Goal: Use online tool/utility: Utilize a website feature to perform a specific function

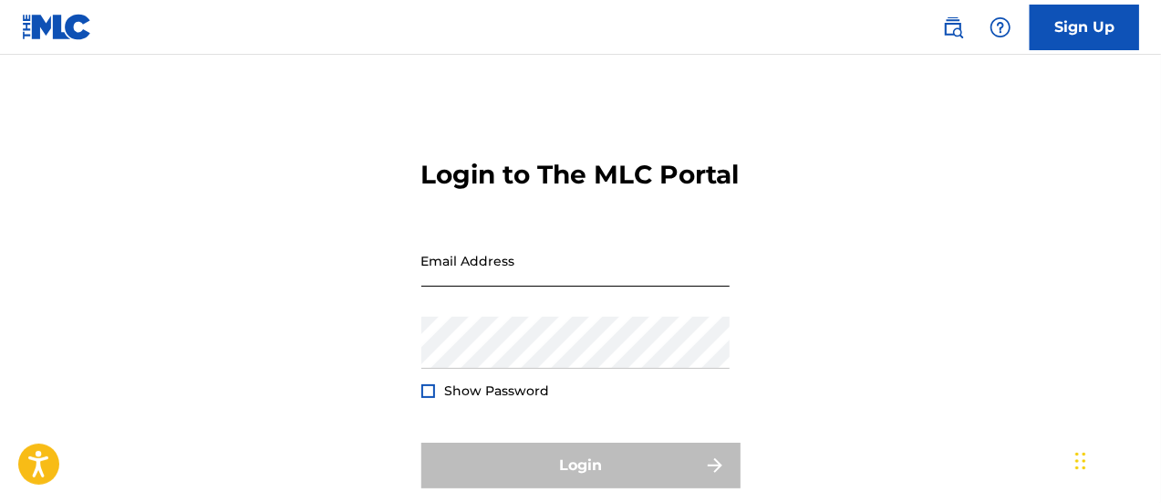
click at [540, 285] on input "Email Address" at bounding box center [575, 260] width 308 height 52
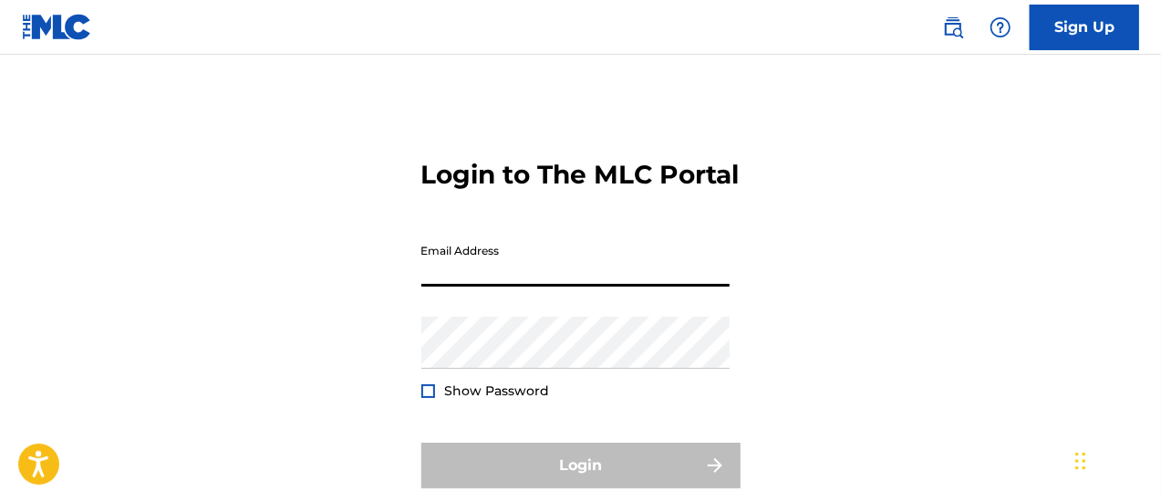
type input "[PERSON_NAME][EMAIL_ADDRESS][PERSON_NAME][DOMAIN_NAME]"
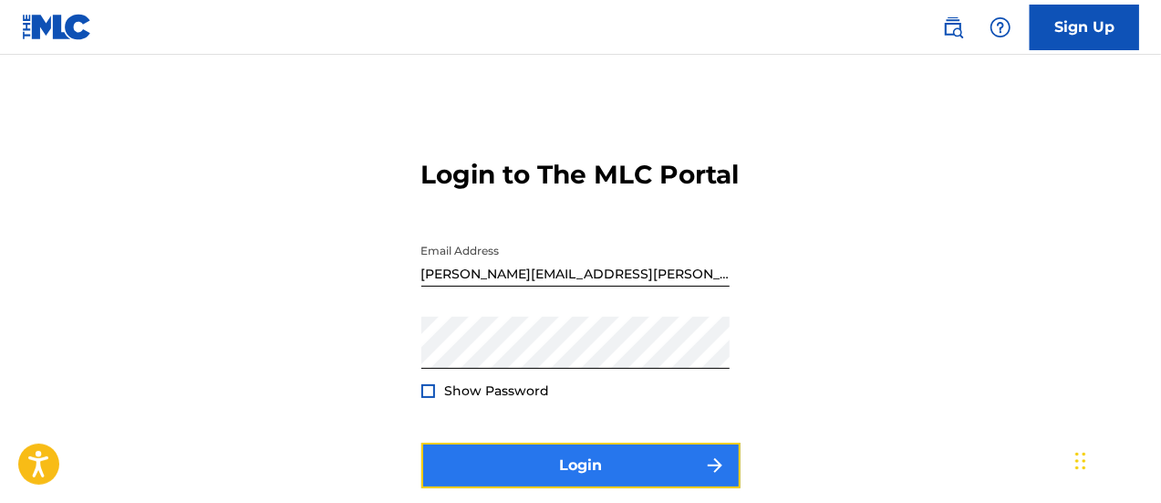
click at [558, 488] on button "Login" at bounding box center [580, 465] width 319 height 46
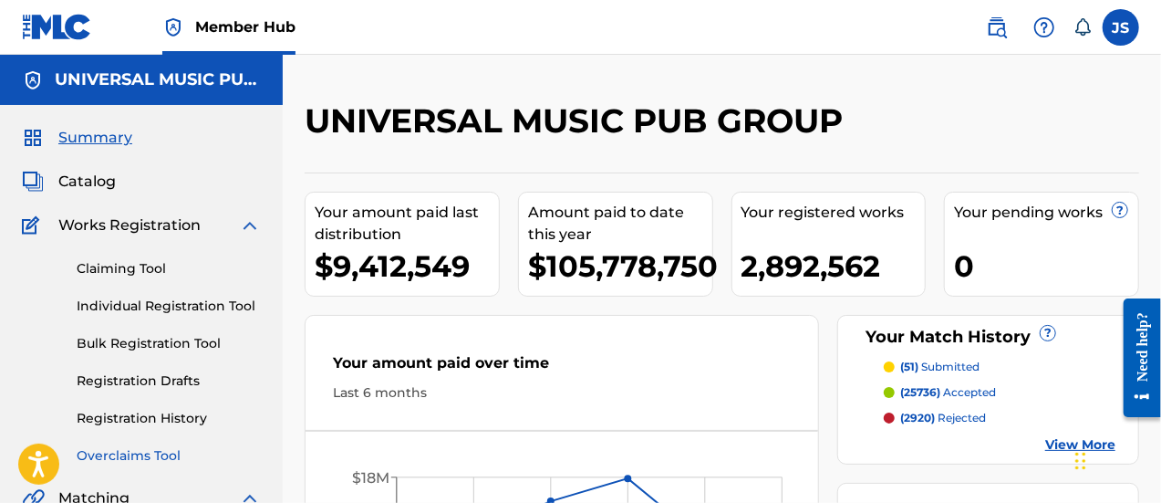
click at [155, 457] on link "Overclaims Tool" at bounding box center [169, 455] width 184 height 19
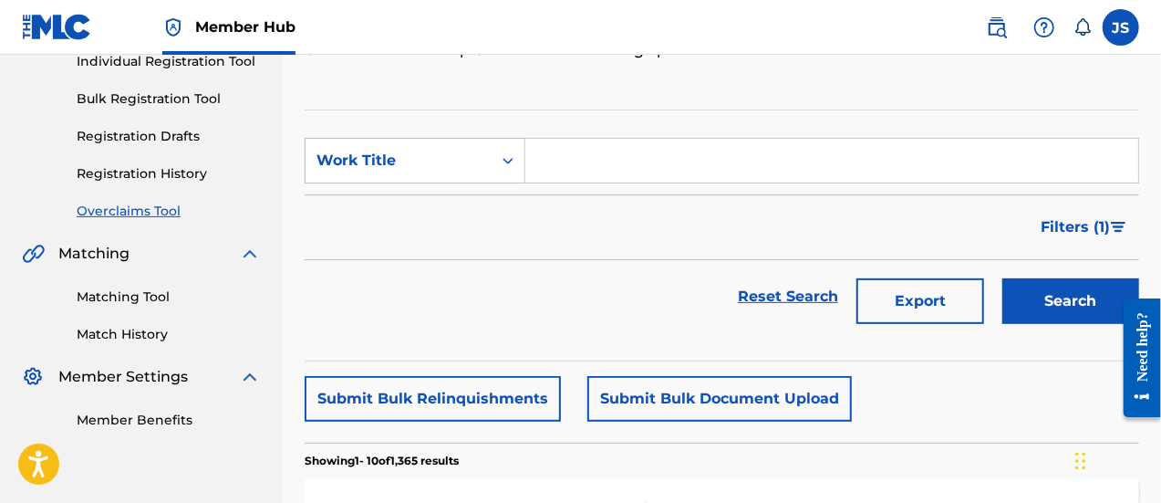
scroll to position [270, 0]
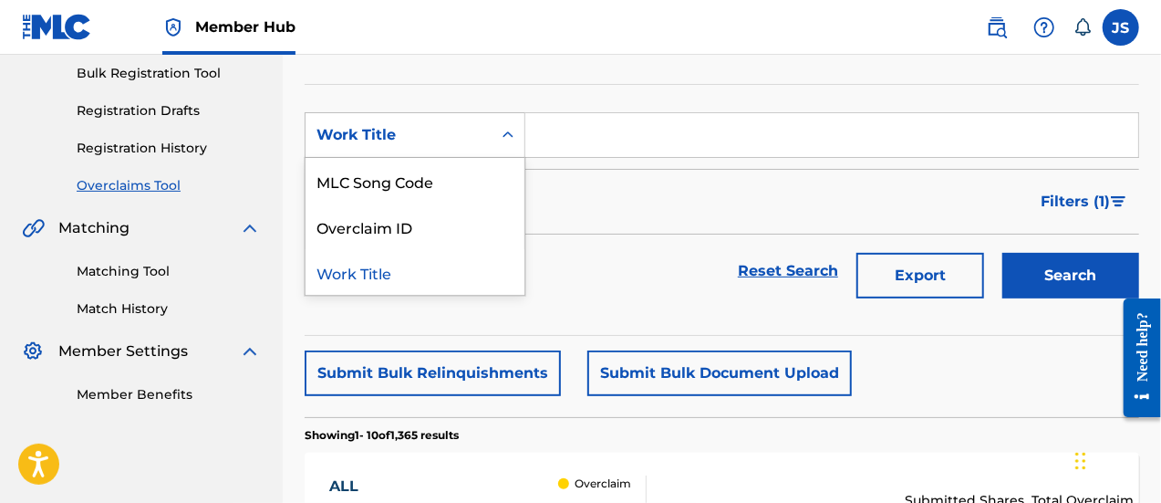
click at [444, 141] on div "Work Title" at bounding box center [398, 135] width 164 height 22
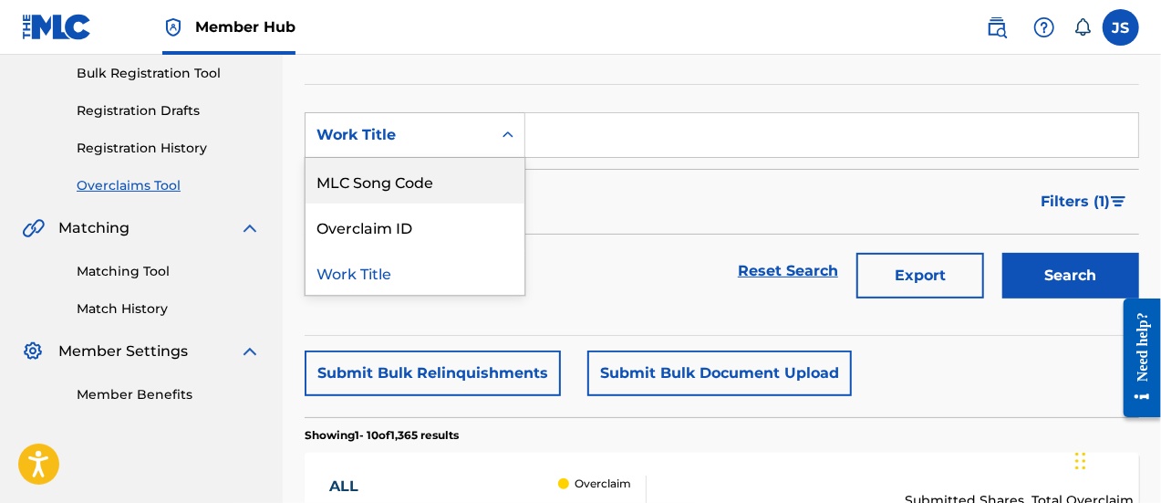
click at [482, 176] on div "MLC Song Code" at bounding box center [415, 181] width 219 height 46
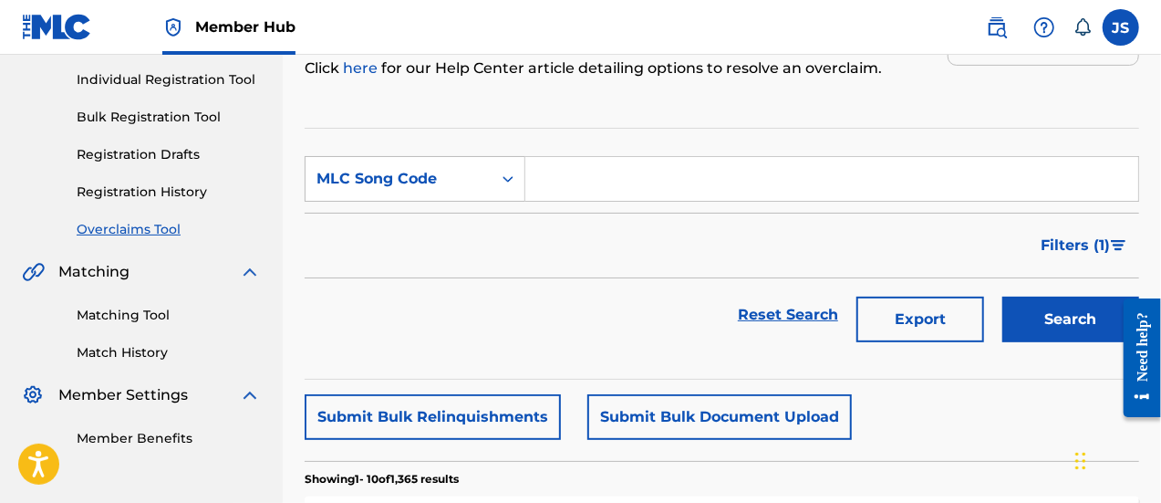
scroll to position [225, 0]
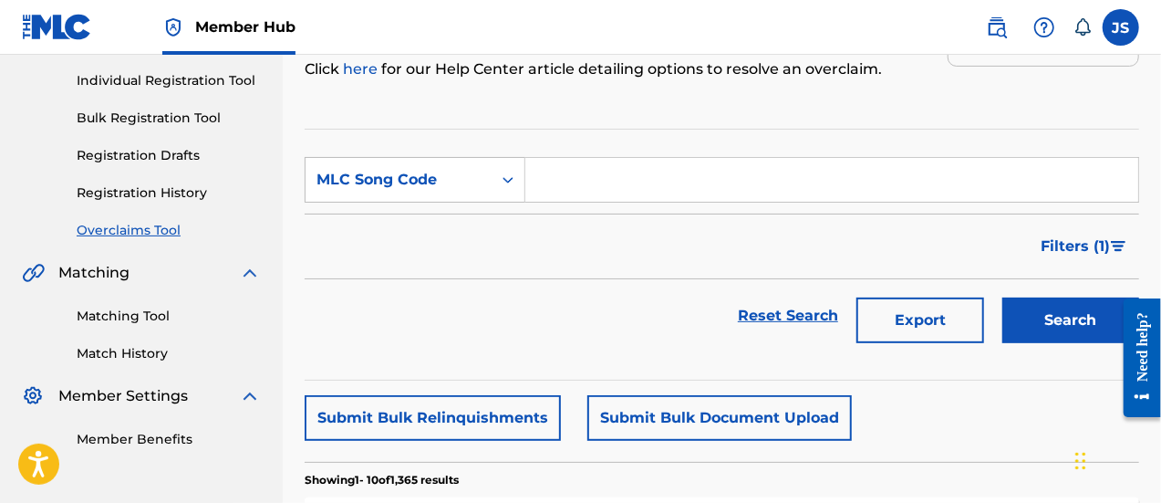
drag, startPoint x: 576, startPoint y: 176, endPoint x: 668, endPoint y: 187, distance: 91.9
click at [576, 176] on input "Search Form" at bounding box center [831, 180] width 613 height 44
paste input "MO14CE"
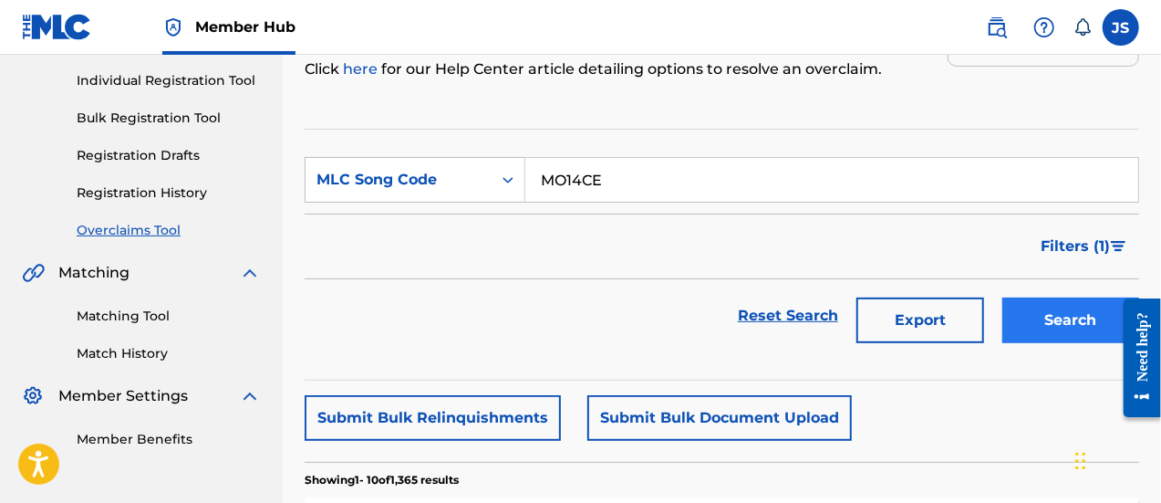
type input "MO14CE"
click at [1022, 305] on button "Search" at bounding box center [1070, 320] width 137 height 46
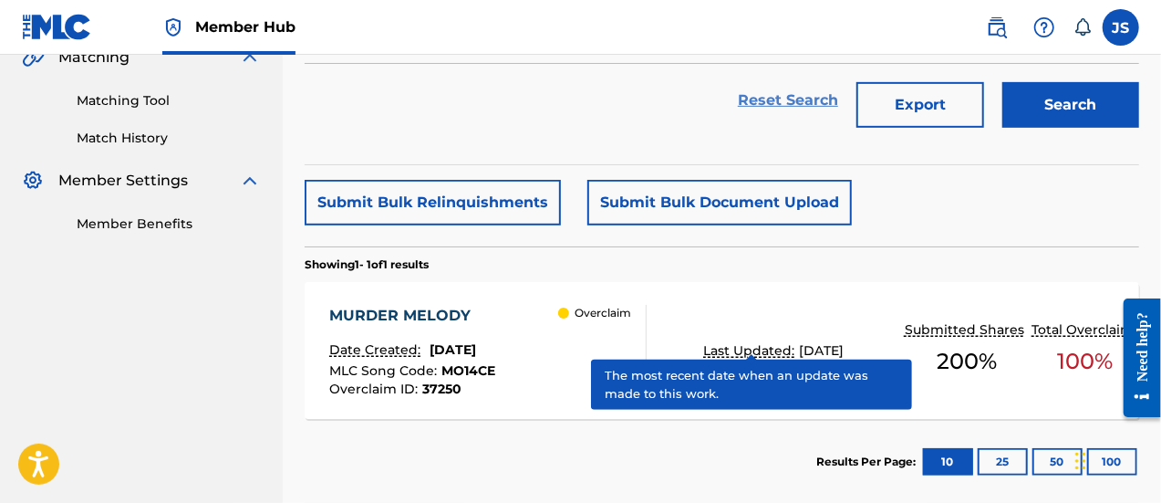
scroll to position [440, 0]
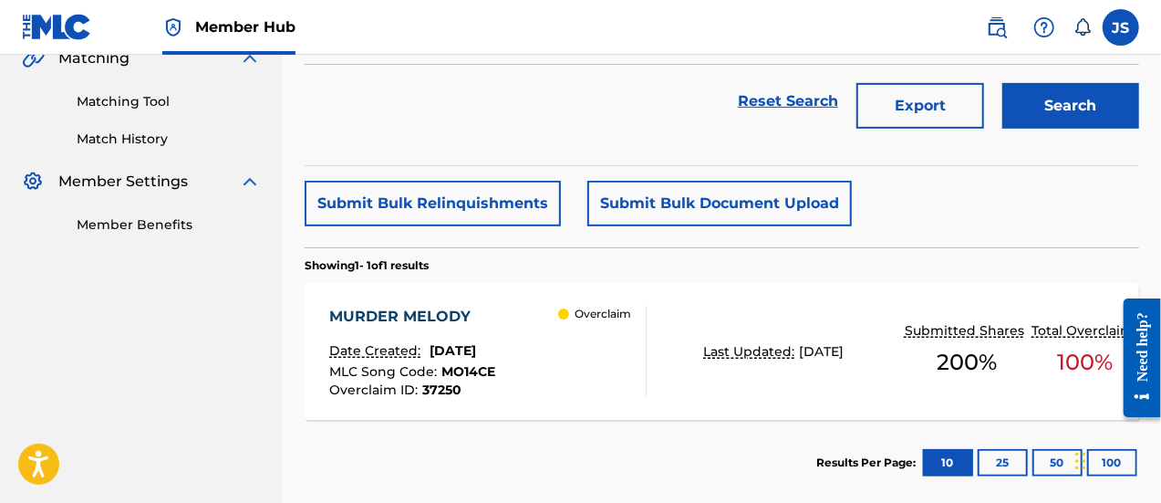
click at [615, 355] on div "Overclaim" at bounding box center [602, 351] width 88 height 91
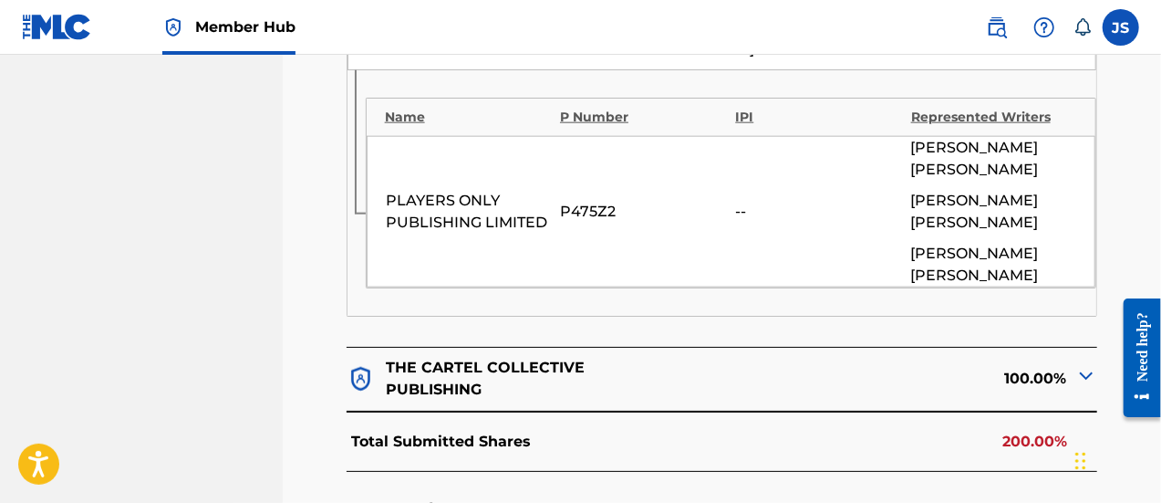
scroll to position [1036, 0]
click at [1078, 366] on img at bounding box center [1086, 377] width 22 height 22
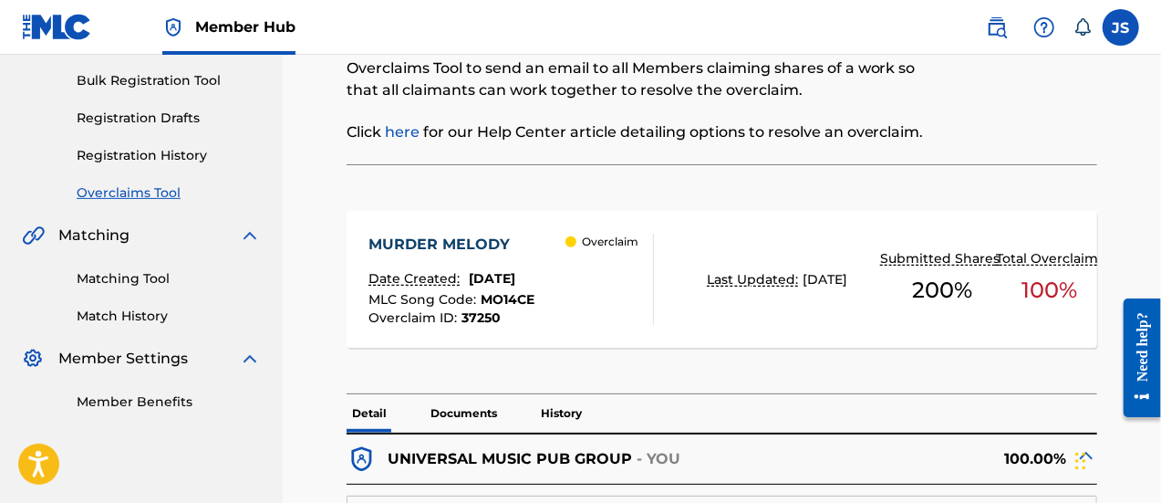
scroll to position [259, 0]
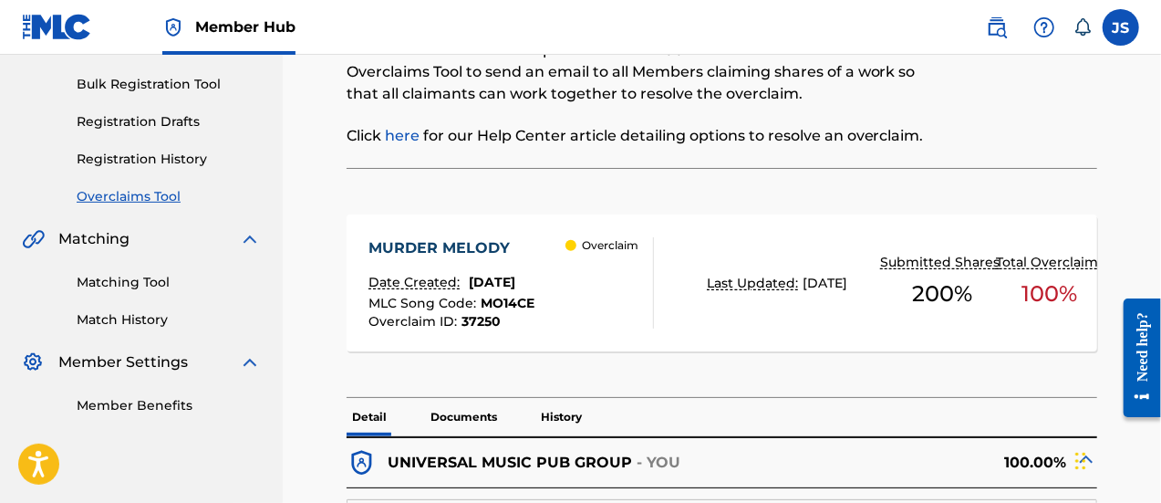
click at [516, 306] on span "MO14CE" at bounding box center [508, 303] width 54 height 16
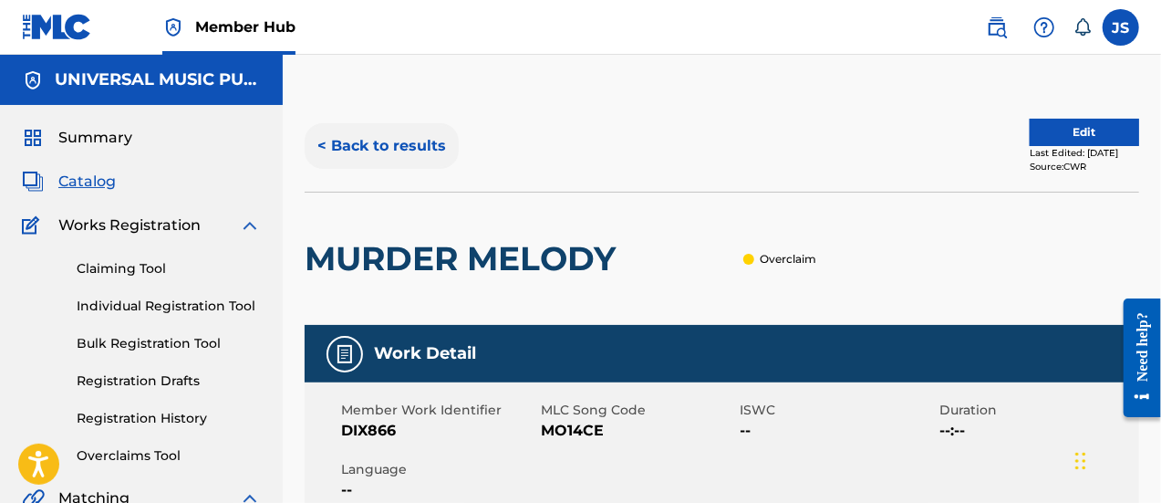
click at [421, 150] on button "< Back to results" at bounding box center [382, 146] width 154 height 46
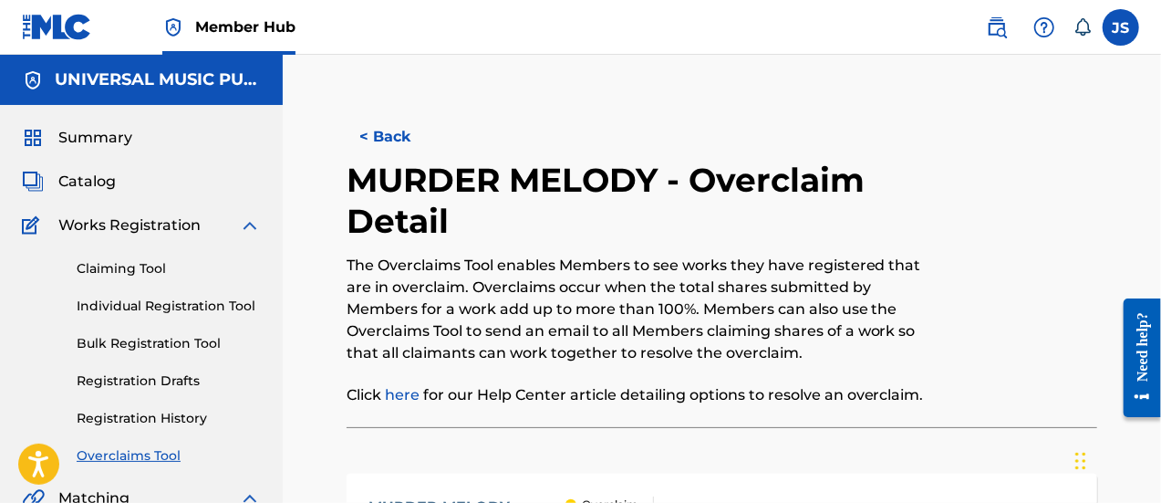
scroll to position [259, 0]
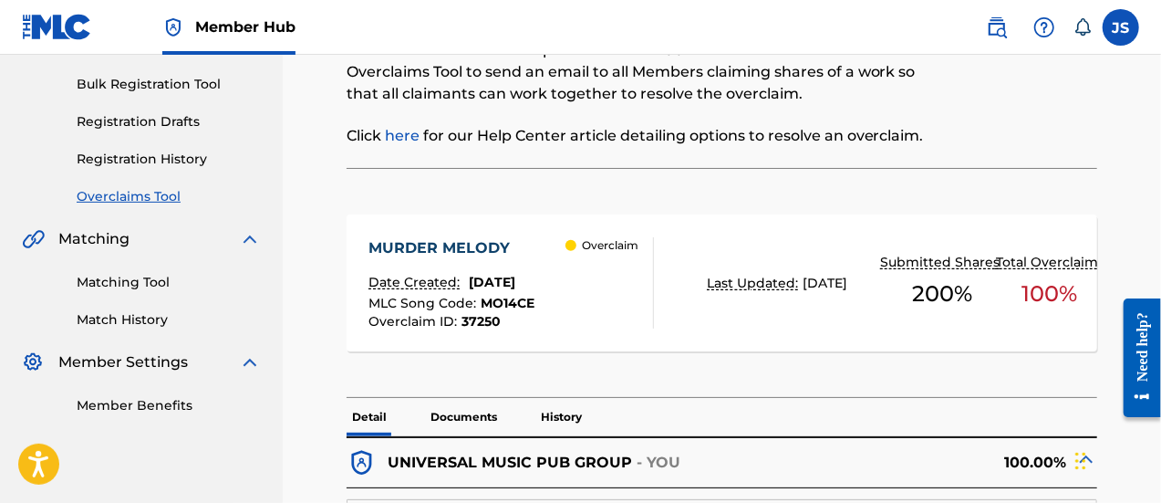
click at [638, 364] on div "MURDER MELODY Date Created: [DATE] MLC Song Code : MO14CE Overclaim ID : 37250 …" at bounding box center [723, 292] width 752 height 211
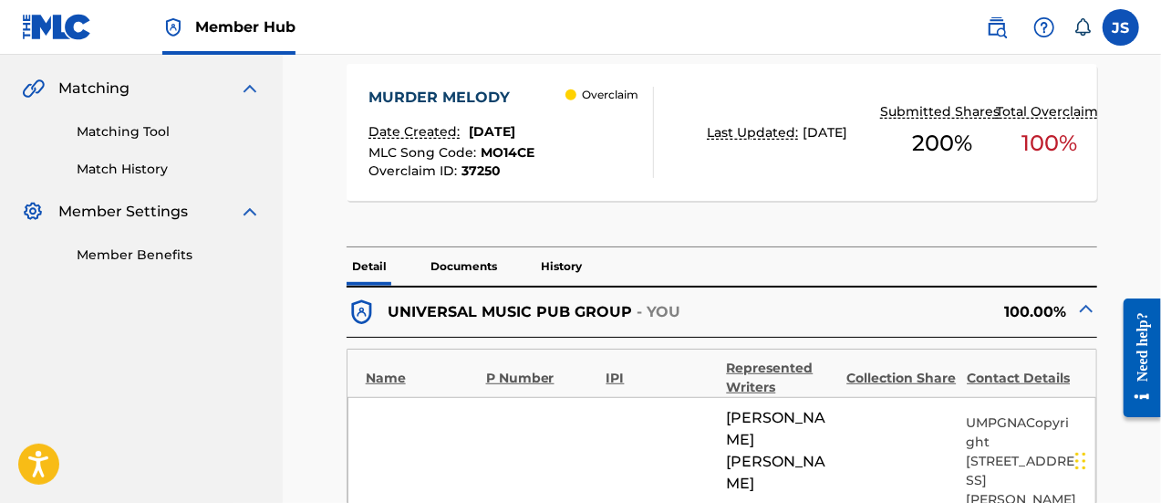
scroll to position [409, 0]
click at [511, 152] on span "MO14CE" at bounding box center [508, 153] width 54 height 16
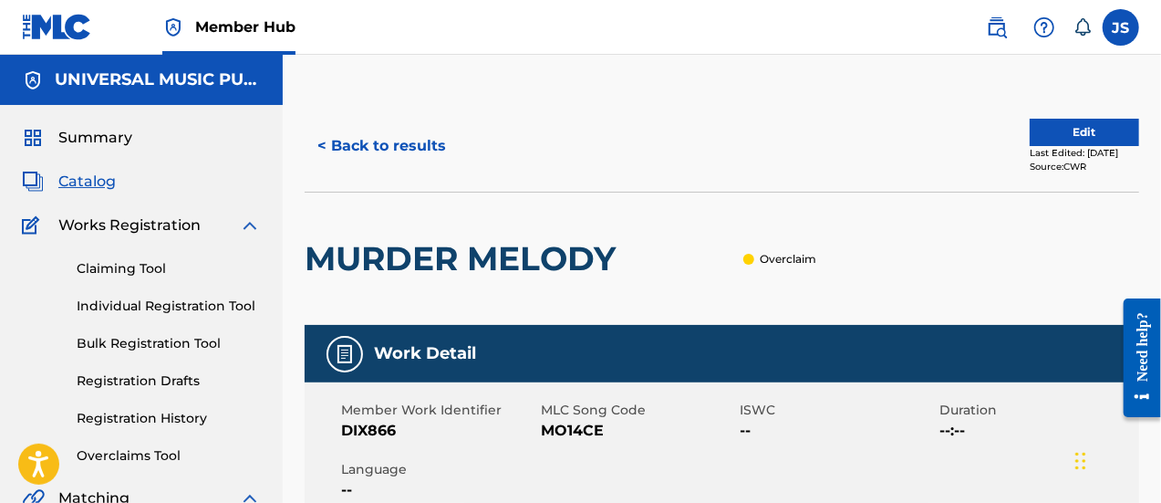
click at [564, 420] on span "MO14CE" at bounding box center [638, 431] width 195 height 22
copy span "MO14CE"
click at [655, 464] on div "Member Work Identifier DIX866 MLC Song Code MO14CE ISWC -- Duration --:-- Langu…" at bounding box center [722, 450] width 835 height 137
click at [405, 141] on button "< Back to results" at bounding box center [382, 146] width 154 height 46
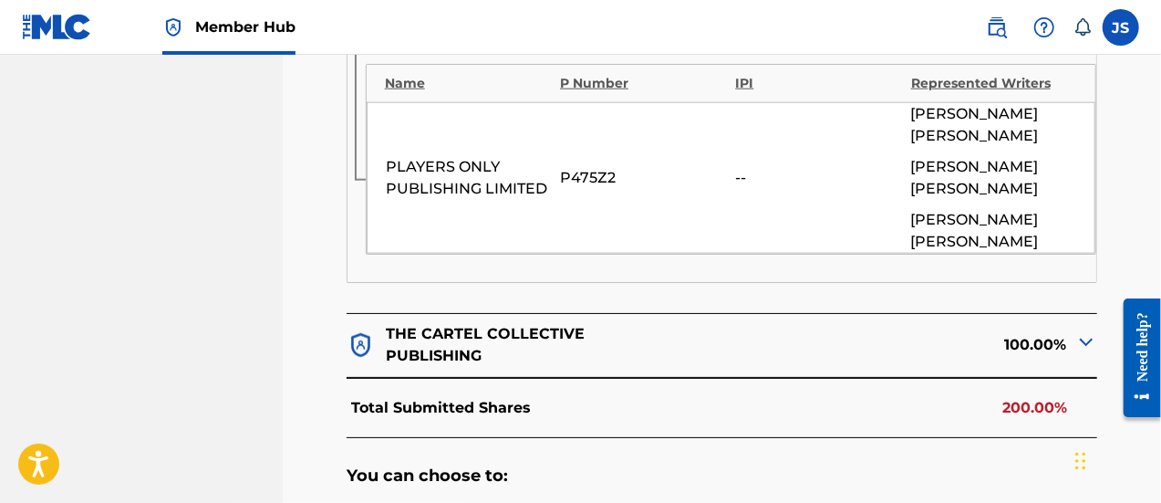
scroll to position [1114, 0]
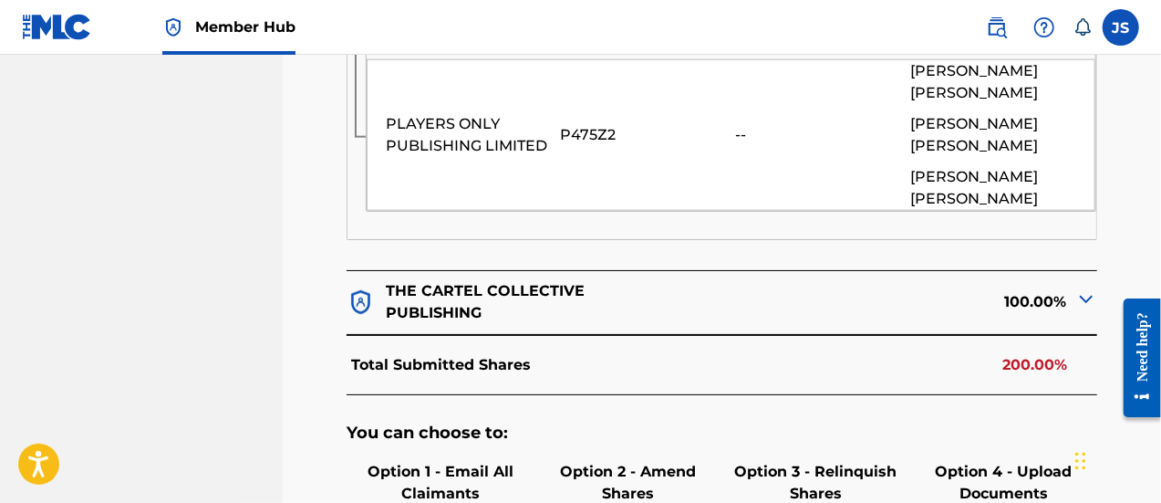
click at [1082, 288] on img at bounding box center [1086, 299] width 22 height 22
